Goal: Information Seeking & Learning: Find specific fact

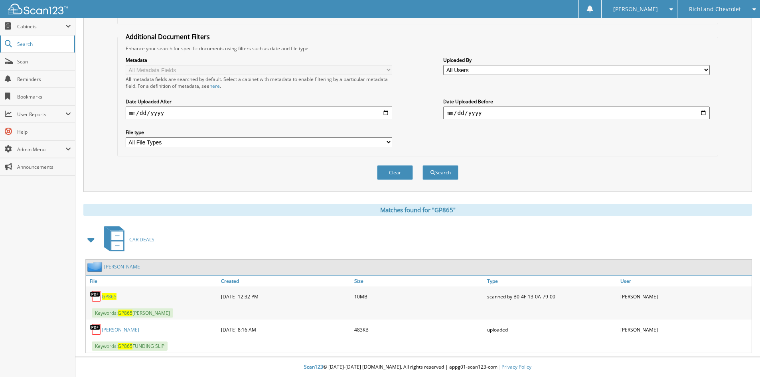
click at [51, 45] on span "Search" at bounding box center [43, 44] width 53 height 7
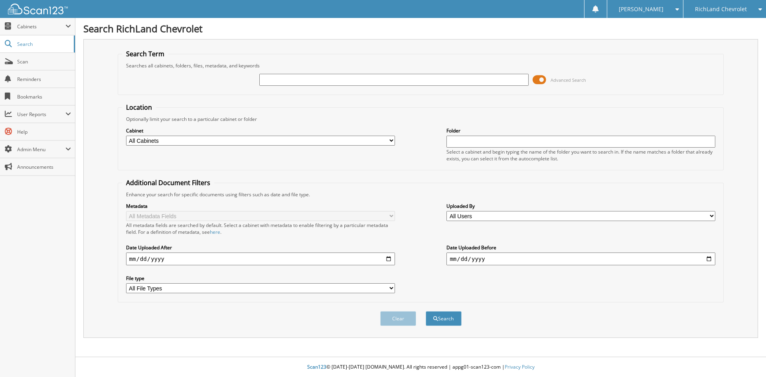
click at [292, 81] on input "text" at bounding box center [393, 80] width 269 height 12
type input "[PERSON_NAME]"
click at [426, 311] on button "Search" at bounding box center [444, 318] width 36 height 15
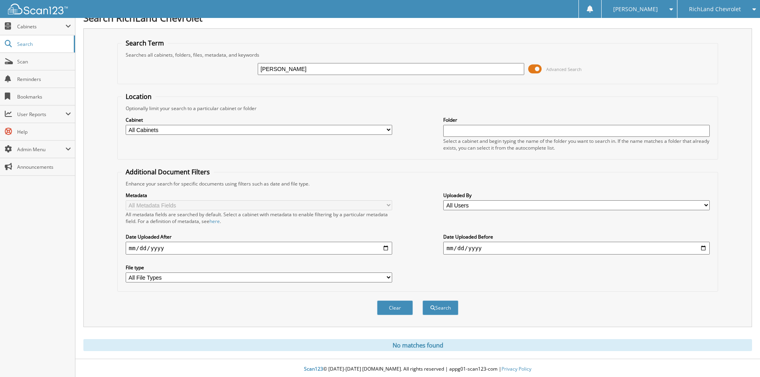
scroll to position [13, 0]
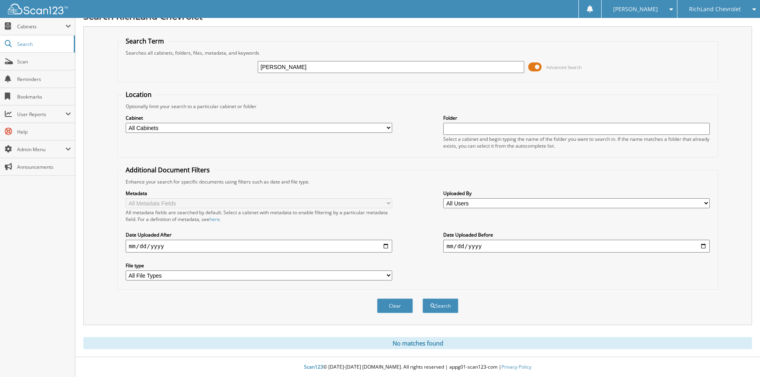
click at [283, 64] on input "[PERSON_NAME]" at bounding box center [391, 67] width 266 height 12
paste input "25GS0675"
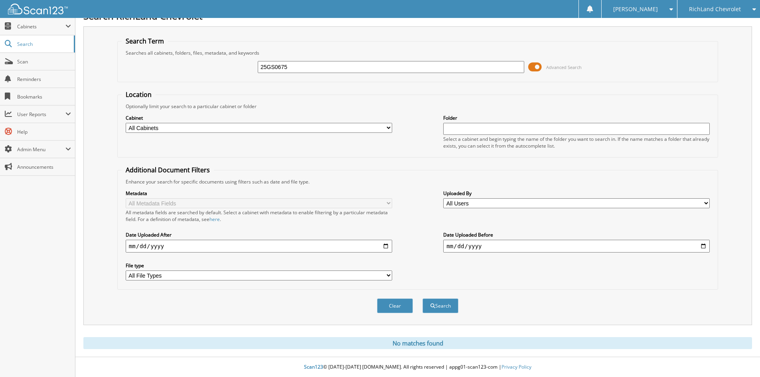
type input "25GS0675"
click at [422, 298] on button "Search" at bounding box center [440, 305] width 36 height 15
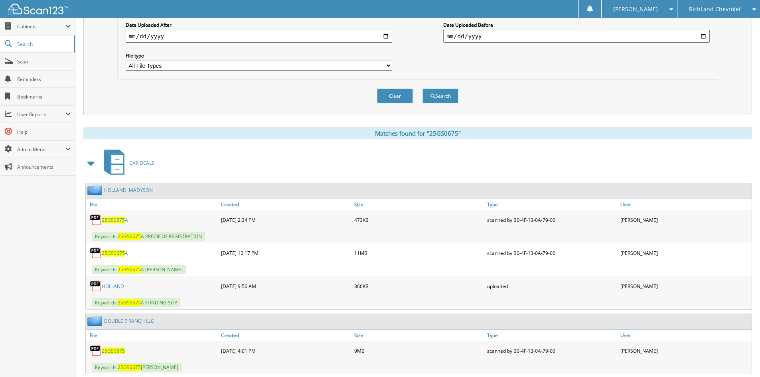
scroll to position [244, 0]
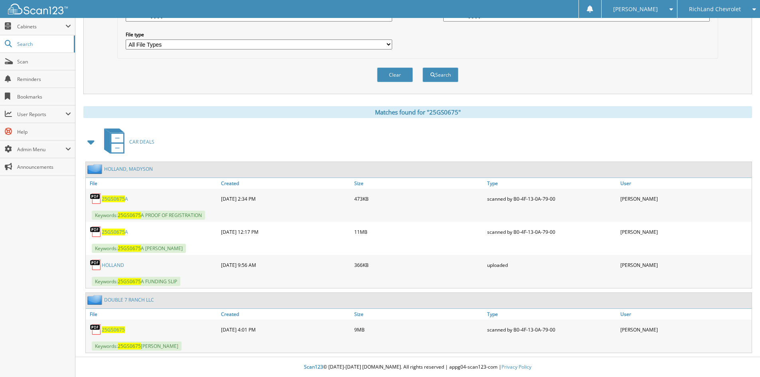
click at [109, 330] on span "25GS0675" at bounding box center [113, 329] width 23 height 7
drag, startPoint x: 114, startPoint y: 323, endPoint x: 117, endPoint y: 329, distance: 6.8
click at [114, 323] on div "25GS0675" at bounding box center [152, 329] width 133 height 16
click at [117, 329] on span "25GS0675" at bounding box center [113, 329] width 23 height 7
click at [70, 47] on link "Search" at bounding box center [37, 43] width 75 height 17
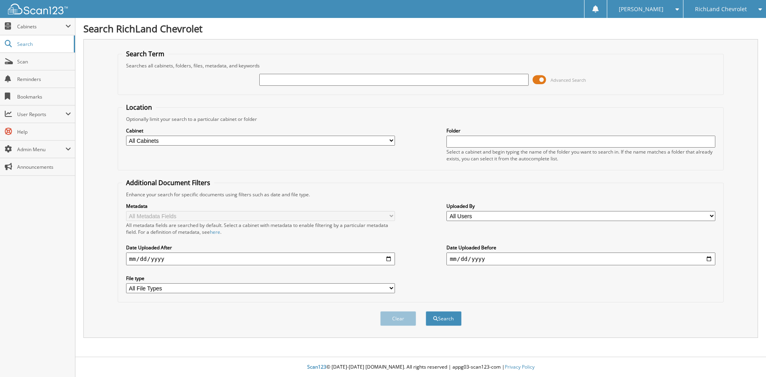
click at [291, 76] on input "text" at bounding box center [393, 80] width 269 height 12
click at [275, 80] on input "text" at bounding box center [393, 80] width 269 height 12
paste input "24CS5939A"
type input "24CS5939A"
click at [426, 311] on button "Search" at bounding box center [444, 318] width 36 height 15
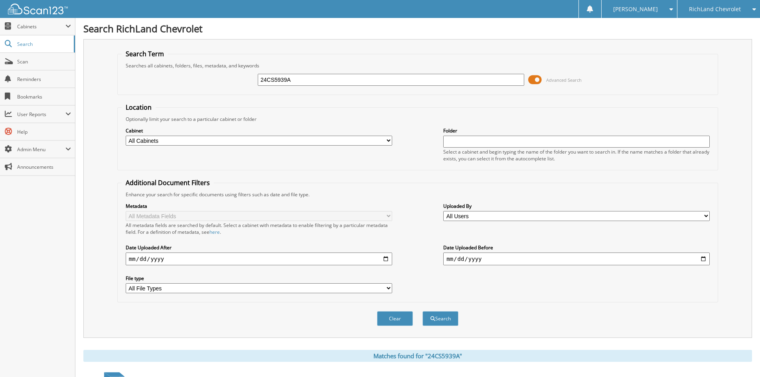
scroll to position [179, 0]
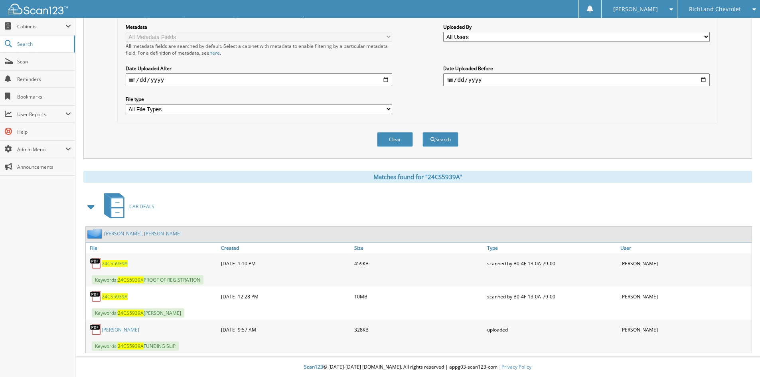
click at [121, 296] on span "24CS5939A" at bounding box center [115, 296] width 26 height 7
